Goal: Check status: Check status

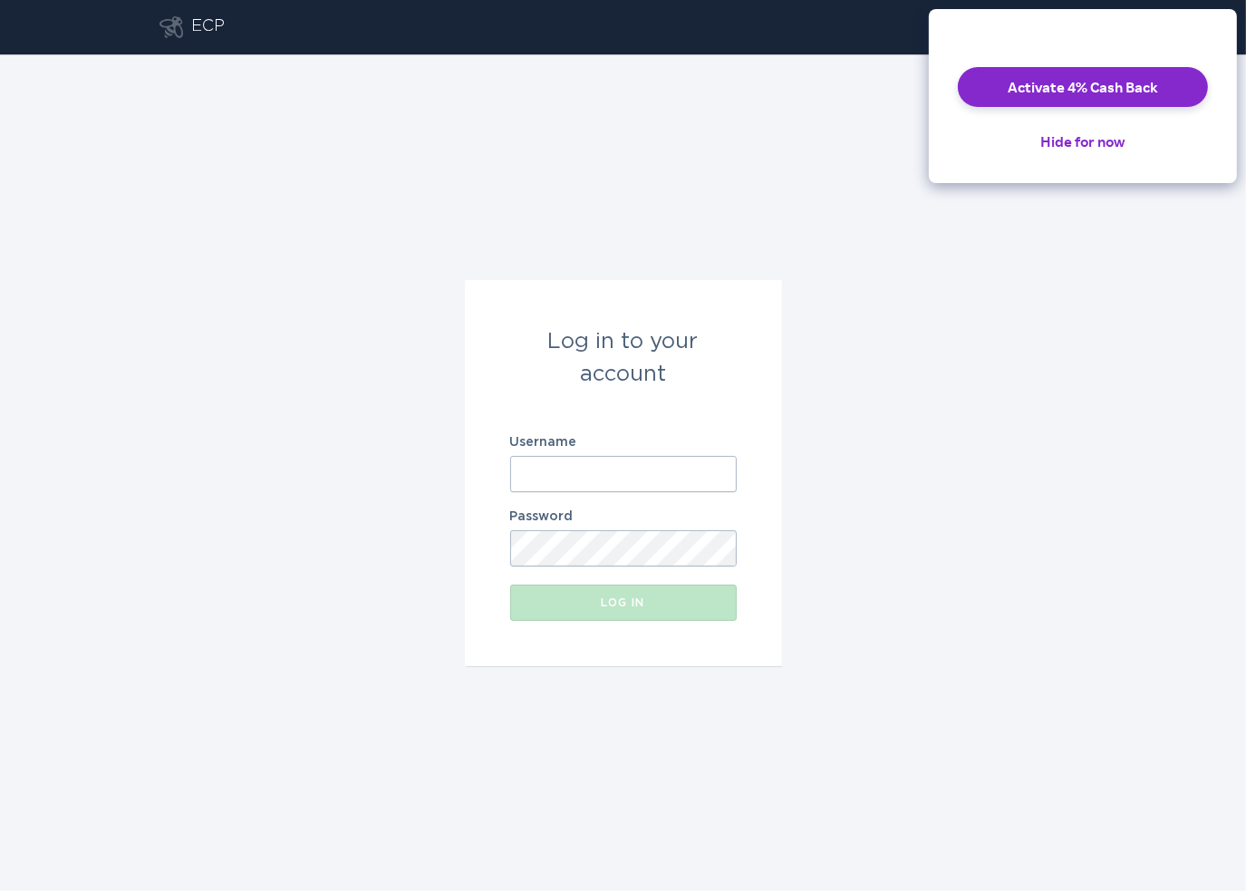
type input "[PERSON_NAME][EMAIL_ADDRESS][DOMAIN_NAME]"
click at [690, 602] on div "Log in" at bounding box center [623, 602] width 208 height 11
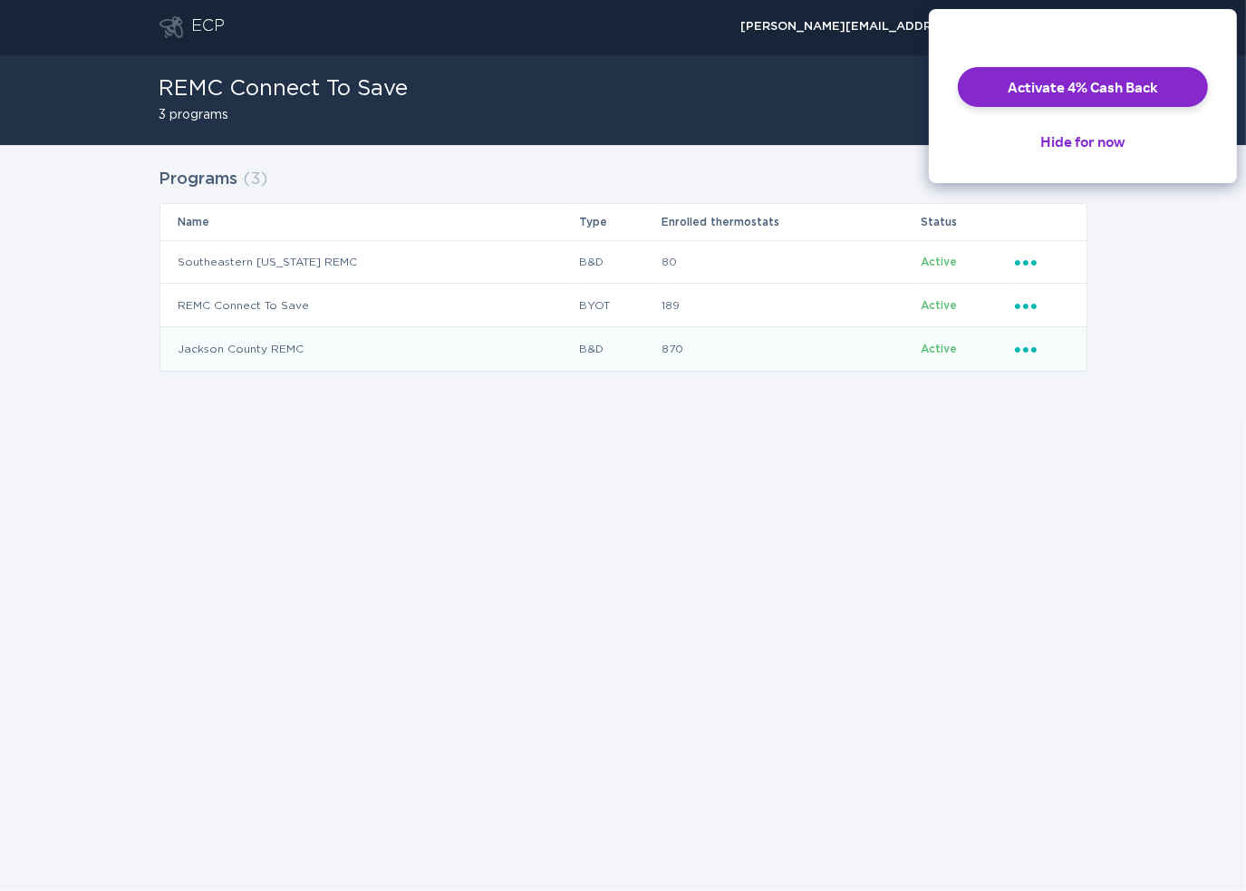
click at [283, 353] on td "Jackson County REMC" at bounding box center [369, 348] width 419 height 43
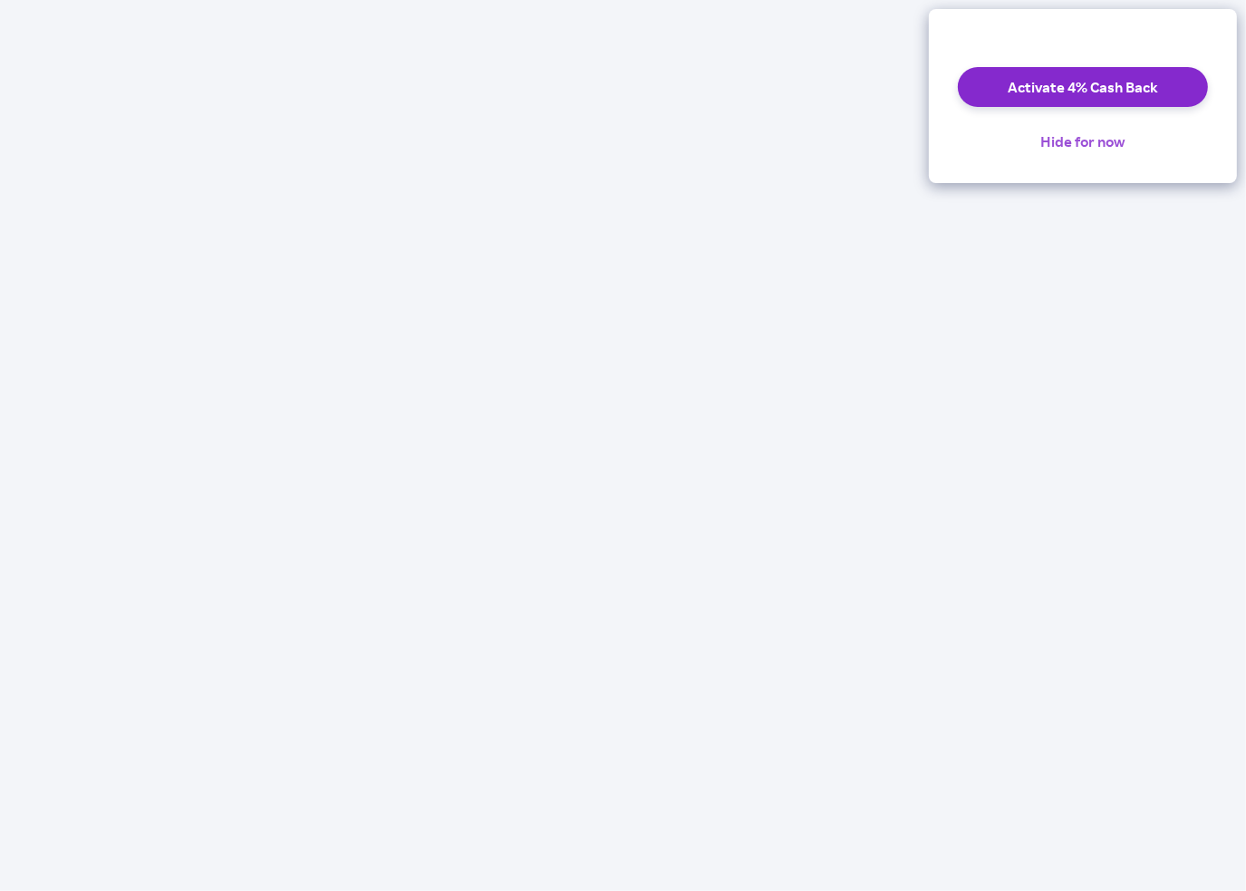
click at [1102, 160] on button "Hide for now" at bounding box center [1082, 141] width 113 height 40
